Goal: Information Seeking & Learning: Learn about a topic

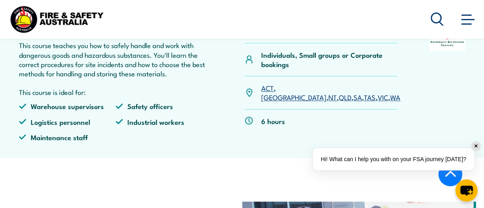
click at [339, 102] on link "QLD" at bounding box center [345, 97] width 13 height 10
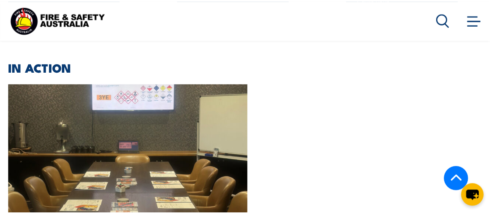
scroll to position [1747, 0]
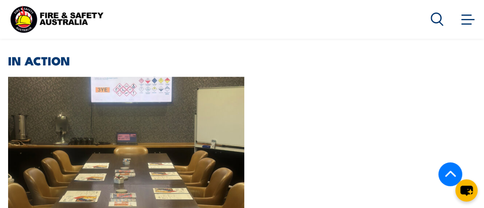
click at [40, 155] on img at bounding box center [126, 172] width 236 height 190
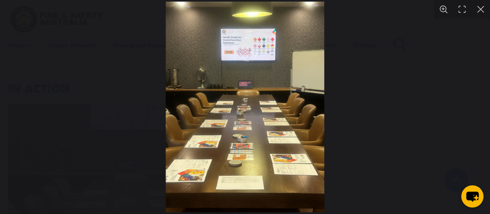
click at [266, 147] on img "You can close this modal content with the ESC key" at bounding box center [245, 107] width 159 height 211
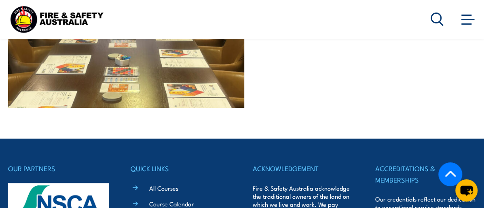
scroll to position [1875, 0]
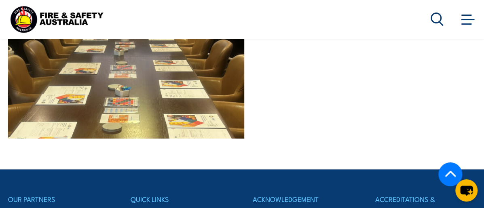
click at [50, 139] on img at bounding box center [126, 44] width 236 height 190
